Goal: Task Accomplishment & Management: Use online tool/utility

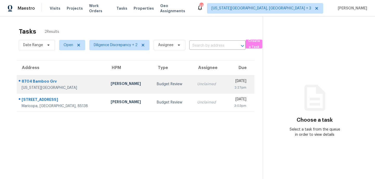
click at [193, 88] on td "Unclaimed" at bounding box center [209, 84] width 32 height 18
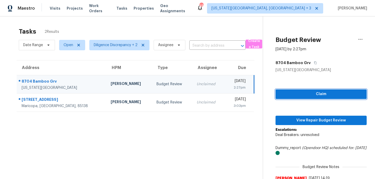
click at [316, 93] on span "Claim" at bounding box center [321, 94] width 83 height 7
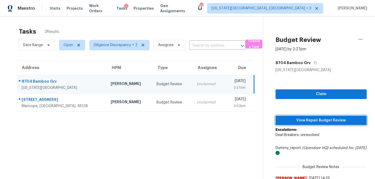
click at [313, 117] on span "View Repair Budget Review" at bounding box center [321, 120] width 83 height 7
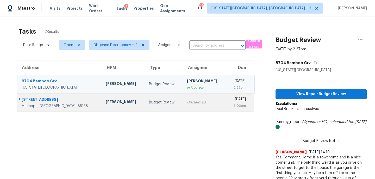
click at [187, 103] on div "Unclaimed" at bounding box center [204, 102] width 35 height 5
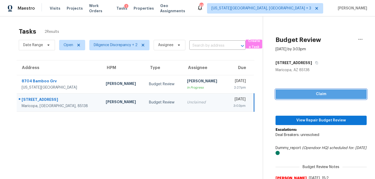
click at [300, 98] on button "Claim" at bounding box center [320, 94] width 91 height 10
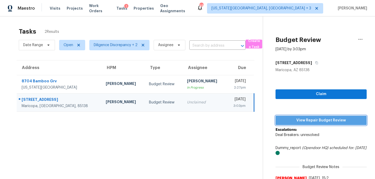
click at [312, 117] on span "View Repair Budget Review" at bounding box center [321, 120] width 83 height 7
